Goal: Download file/media

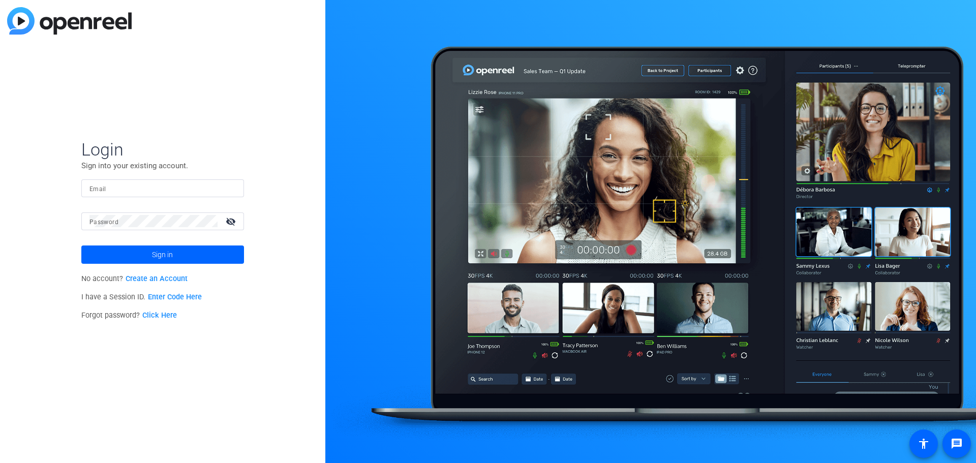
click at [142, 185] on input "Email" at bounding box center [162, 188] width 146 height 12
type input "damon.boler@motorolasolutions.com"
click at [81, 245] on button "Sign in" at bounding box center [162, 254] width 163 height 18
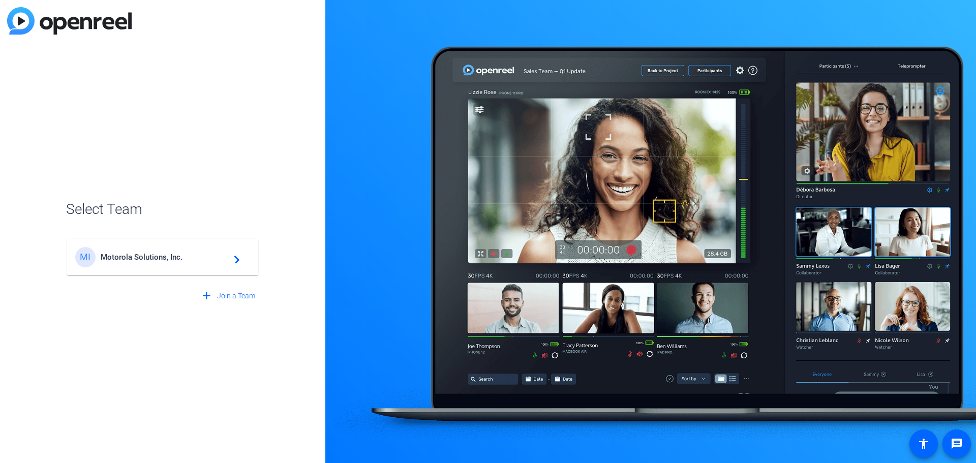
click at [159, 250] on div "MI Motorola Solutions, Inc. navigate_next" at bounding box center [162, 257] width 175 height 20
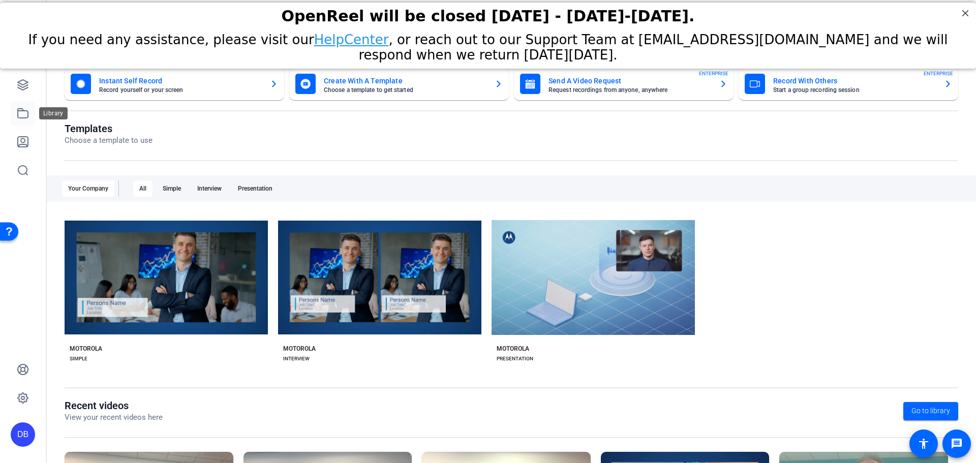
click at [21, 106] on link at bounding box center [23, 113] width 24 height 24
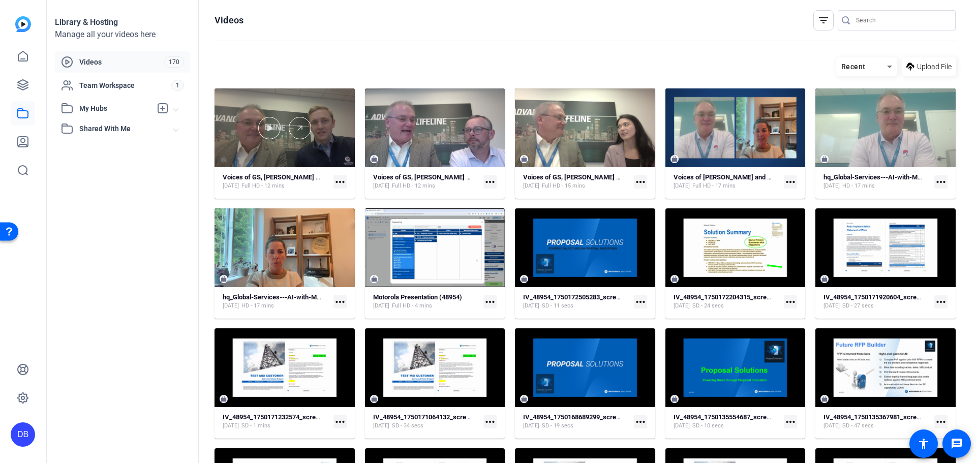
click at [221, 158] on div at bounding box center [284, 127] width 140 height 79
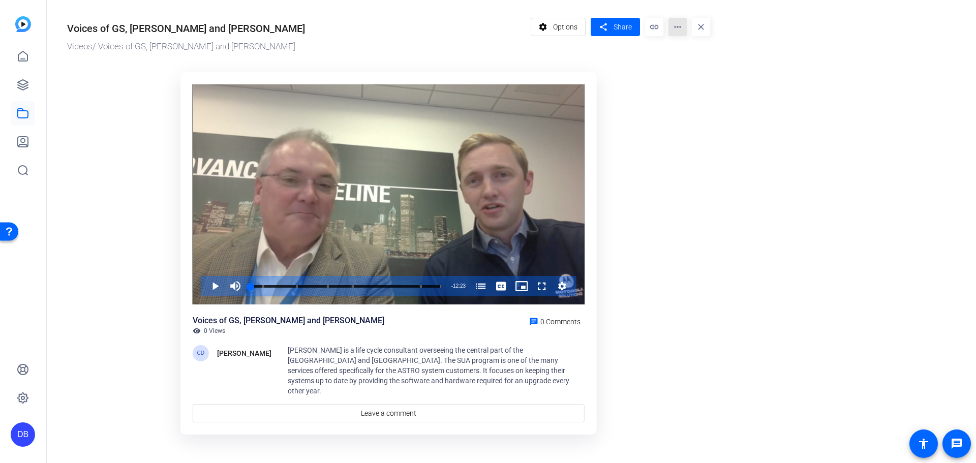
click at [677, 26] on mat-icon "more_horiz" at bounding box center [677, 27] width 18 height 18
drag, startPoint x: 696, startPoint y: 68, endPoint x: 713, endPoint y: 97, distance: 34.0
click at [713, 97] on div "Analytics Manage Hubs Download Extract Audio Extract MP4 Delete" at bounding box center [696, 76] width 57 height 81
click at [673, 34] on mat-icon "more_horiz" at bounding box center [677, 27] width 18 height 18
click at [692, 94] on span "Extract MP4" at bounding box center [696, 96] width 41 height 12
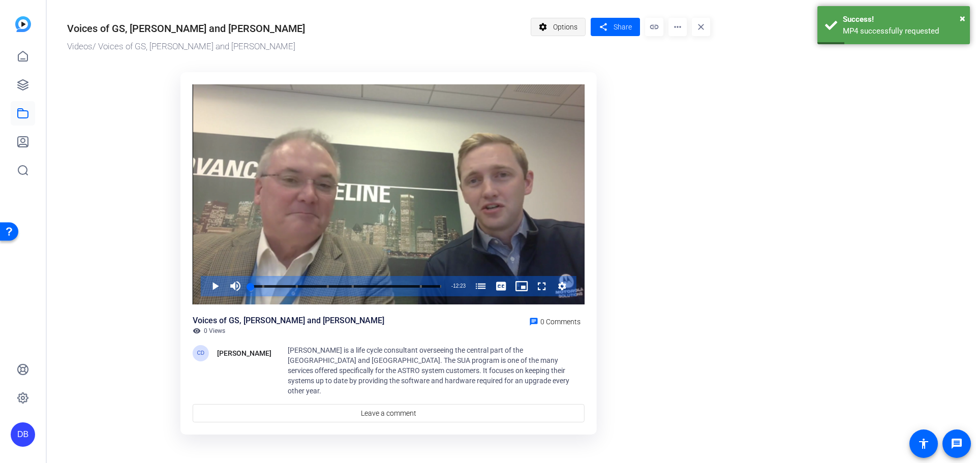
click at [558, 22] on span "Options" at bounding box center [565, 26] width 24 height 19
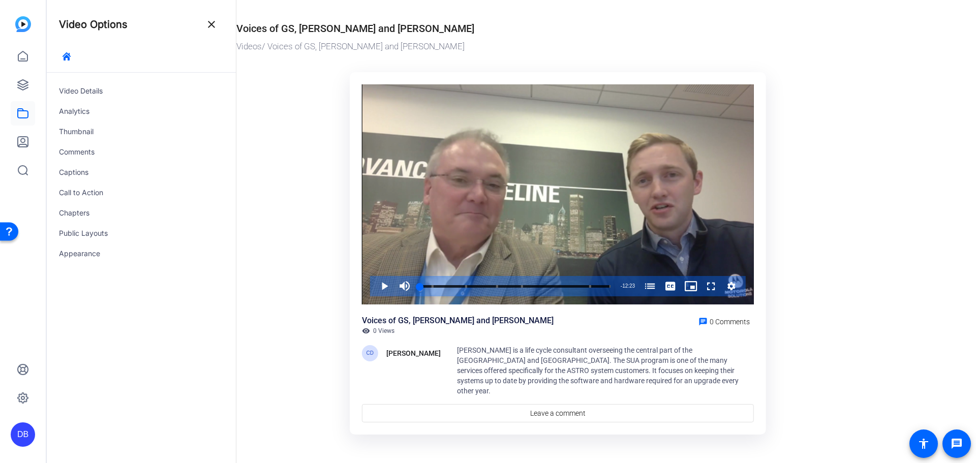
drag, startPoint x: 892, startPoint y: 38, endPoint x: 861, endPoint y: 100, distance: 69.5
click at [888, 39] on or-hosting-video-details "Voices of GS, [PERSON_NAME] and [PERSON_NAME] Videos / Voices of GS, [PERSON_NA…" at bounding box center [603, 220] width 734 height 440
click at [206, 25] on mat-icon "close" at bounding box center [211, 24] width 12 height 12
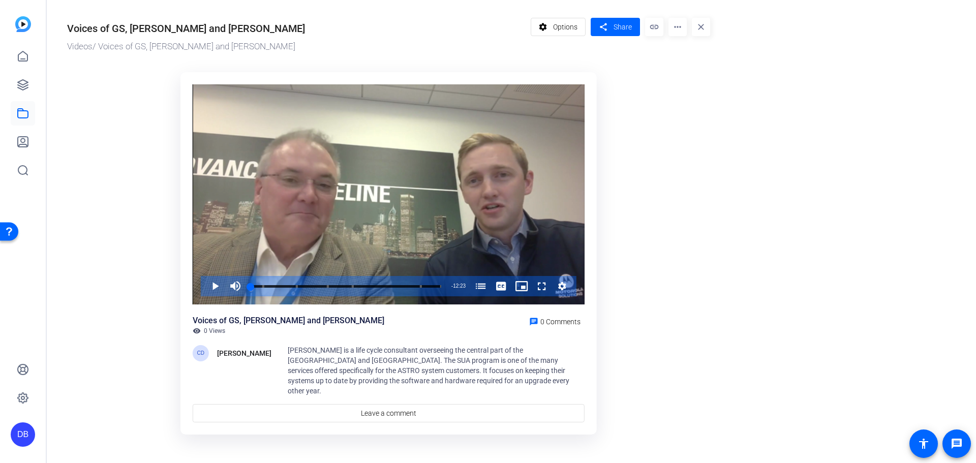
click at [677, 25] on mat-icon "more_horiz" at bounding box center [677, 27] width 18 height 18
click at [674, 23] on div at bounding box center [488, 231] width 976 height 463
click at [674, 23] on mat-icon "more_horiz" at bounding box center [677, 27] width 18 height 18
click at [660, 185] on div at bounding box center [488, 231] width 976 height 463
click at [677, 27] on mat-icon "more_horiz" at bounding box center [677, 27] width 18 height 18
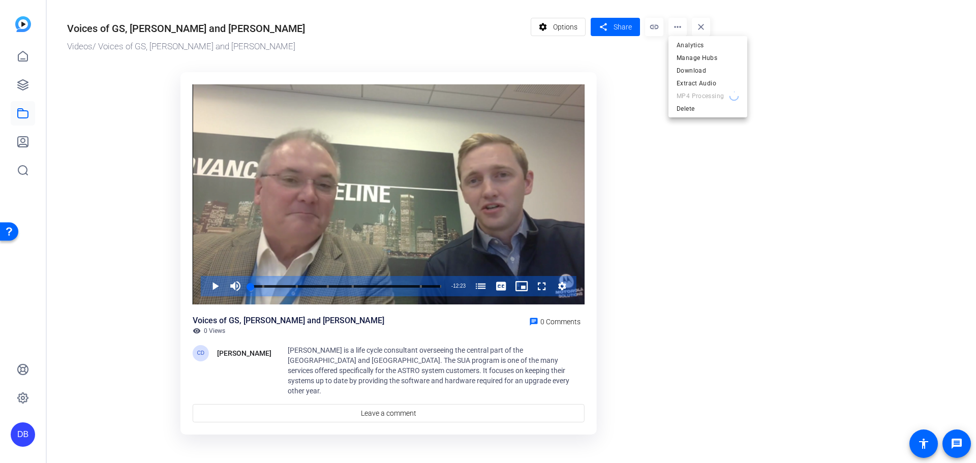
click at [25, 57] on div at bounding box center [488, 231] width 976 height 463
click at [26, 57] on icon at bounding box center [23, 56] width 12 height 12
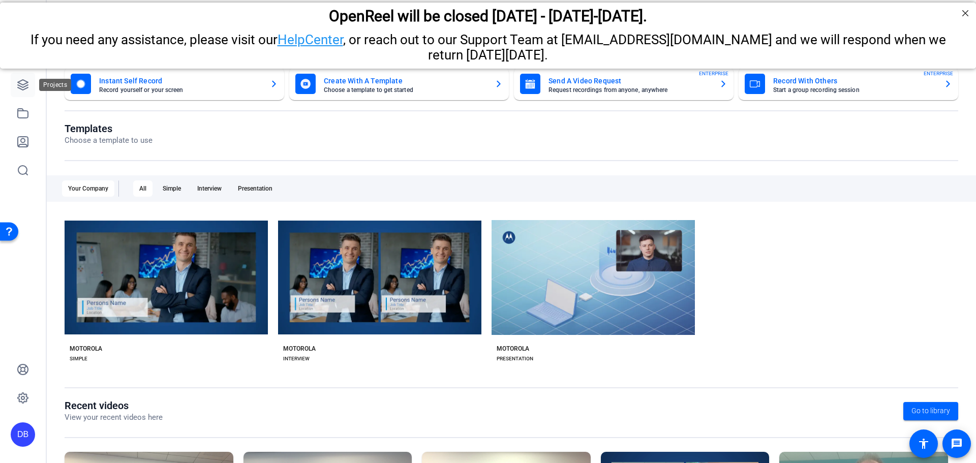
click at [22, 91] on link at bounding box center [23, 85] width 24 height 24
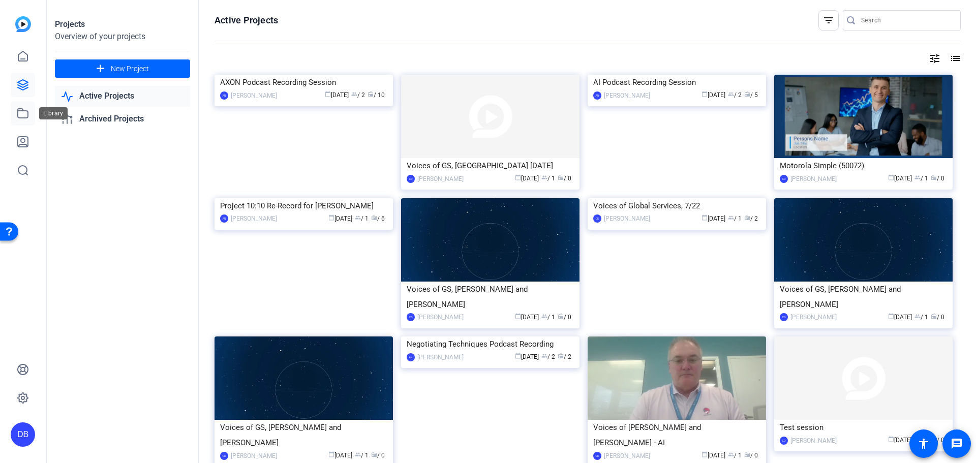
click at [22, 116] on icon at bounding box center [23, 113] width 12 height 12
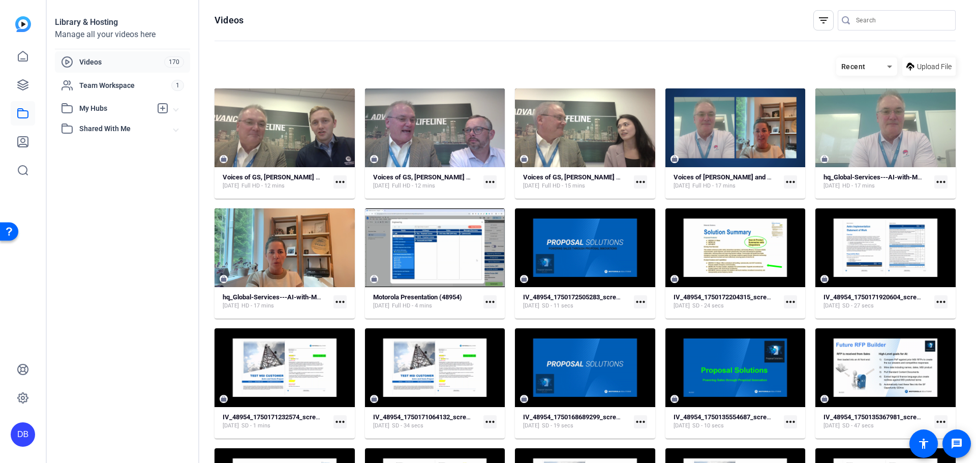
click at [335, 179] on mat-icon "more_horiz" at bounding box center [339, 181] width 13 height 13
click at [185, 160] on div at bounding box center [488, 231] width 976 height 463
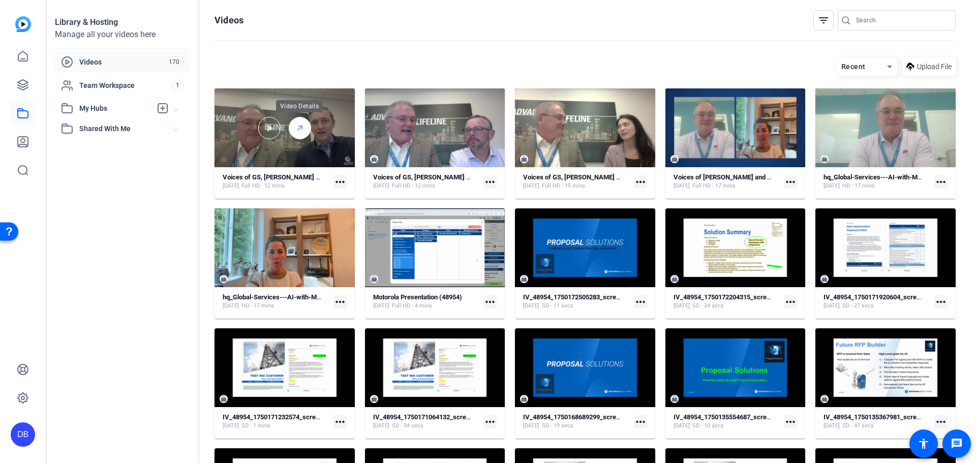
click at [296, 130] on icon at bounding box center [300, 128] width 8 height 12
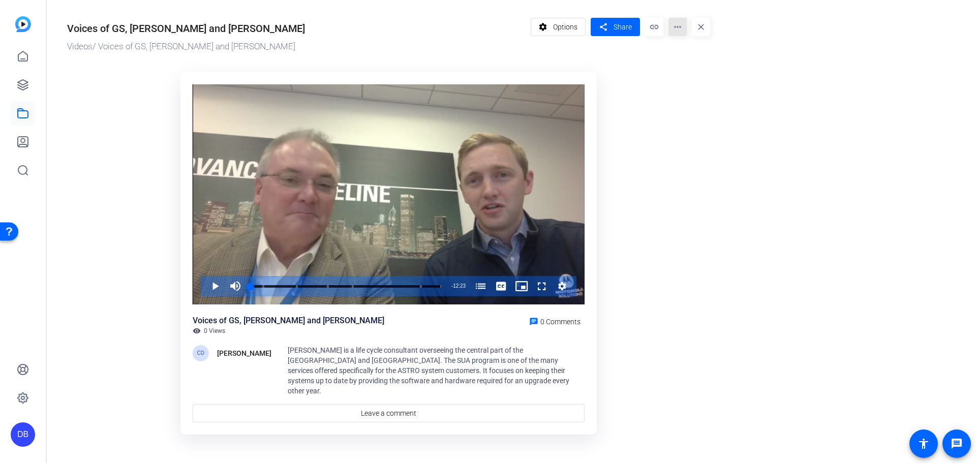
click at [673, 23] on mat-icon "more_horiz" at bounding box center [677, 27] width 18 height 18
drag, startPoint x: 627, startPoint y: 322, endPoint x: 538, endPoint y: 358, distance: 95.8
click at [625, 322] on div at bounding box center [488, 231] width 976 height 463
drag, startPoint x: 288, startPoint y: 352, endPoint x: 332, endPoint y: 351, distance: 44.2
click at [332, 351] on span "[PERSON_NAME] is a life cycle consultant overseeing the central part of the [GE…" at bounding box center [429, 370] width 282 height 49
